Goal: Task Accomplishment & Management: Use online tool/utility

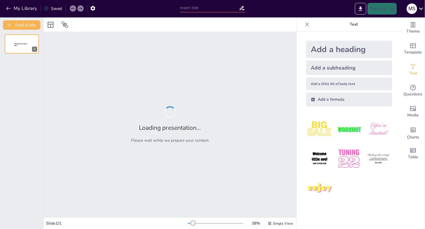
type input "Imported ProCorner 2026_1-1.pptx"
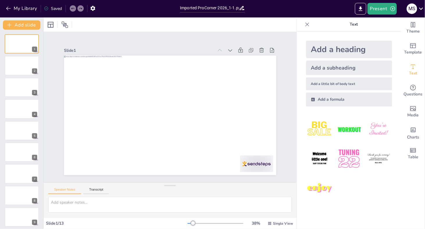
click at [13, 54] on div "1 2 3 4 5 6 7 8 9 10 11 12 13" at bounding box center [21, 173] width 43 height 279
click at [16, 63] on div at bounding box center [21, 66] width 35 height 20
click at [336, 225] on div "Add a heading Add a subheading Add a little bit of body text Add a formula" at bounding box center [349, 129] width 105 height 197
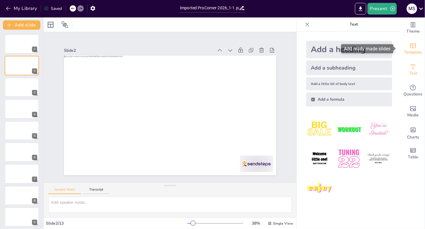
click at [403, 46] on div "Template" at bounding box center [412, 48] width 23 height 21
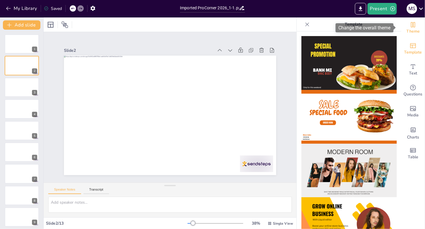
click at [411, 31] on span "Theme" at bounding box center [412, 31] width 13 height 6
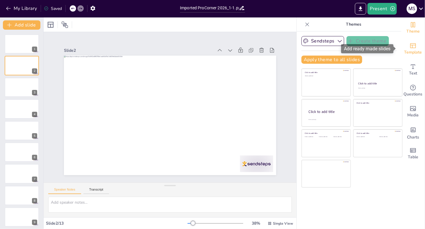
click at [412, 52] on span "Template" at bounding box center [413, 52] width 18 height 6
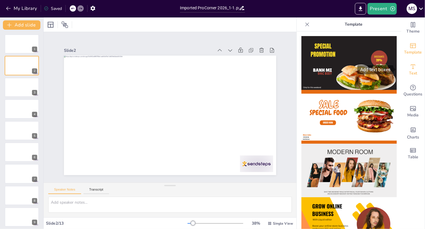
click at [410, 71] on span "Text" at bounding box center [413, 73] width 8 height 6
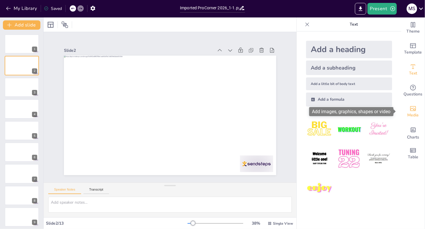
click at [409, 104] on div "Media" at bounding box center [412, 111] width 23 height 21
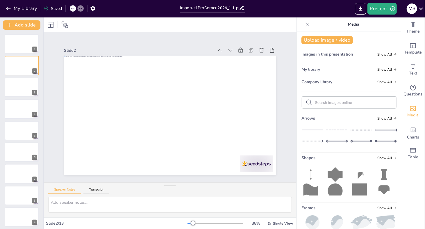
click at [306, 24] on div at bounding box center [306, 24] width 9 height 9
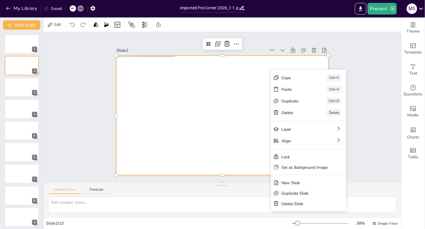
click at [381, 78] on div "Slide 1 Slide 2 Slide 3 Slide 4 Slide 5 Slide 6 Slide 7 Slide 8 Slide 9 Slide 1…" at bounding box center [222, 107] width 386 height 253
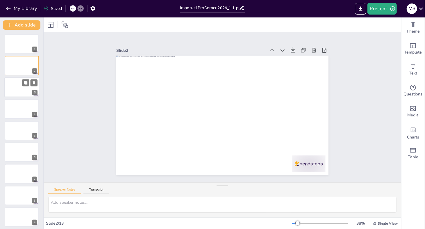
click at [20, 90] on div at bounding box center [21, 87] width 35 height 20
click at [27, 187] on button at bounding box center [25, 190] width 7 height 7
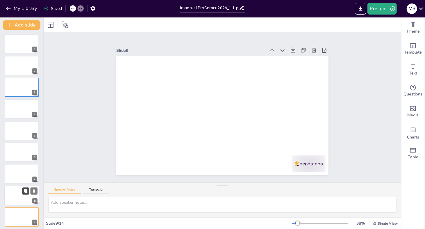
scroll to position [87, 0]
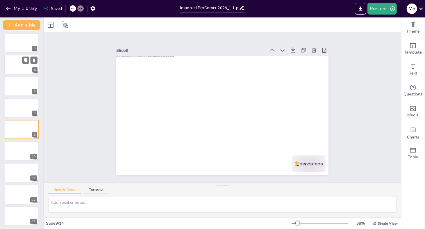
click at [20, 67] on div at bounding box center [21, 65] width 35 height 20
